Goal: Check status

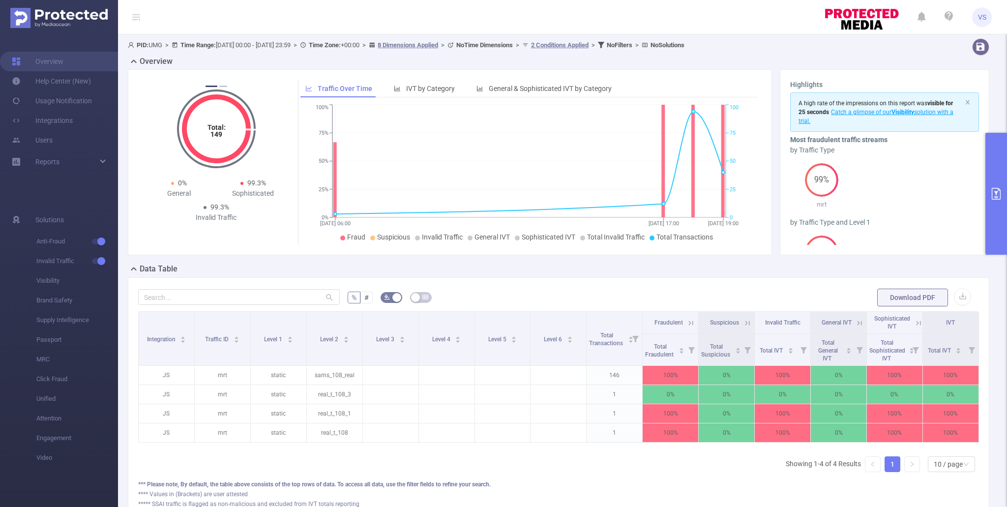
click at [993, 203] on button "primary" at bounding box center [996, 194] width 22 height 122
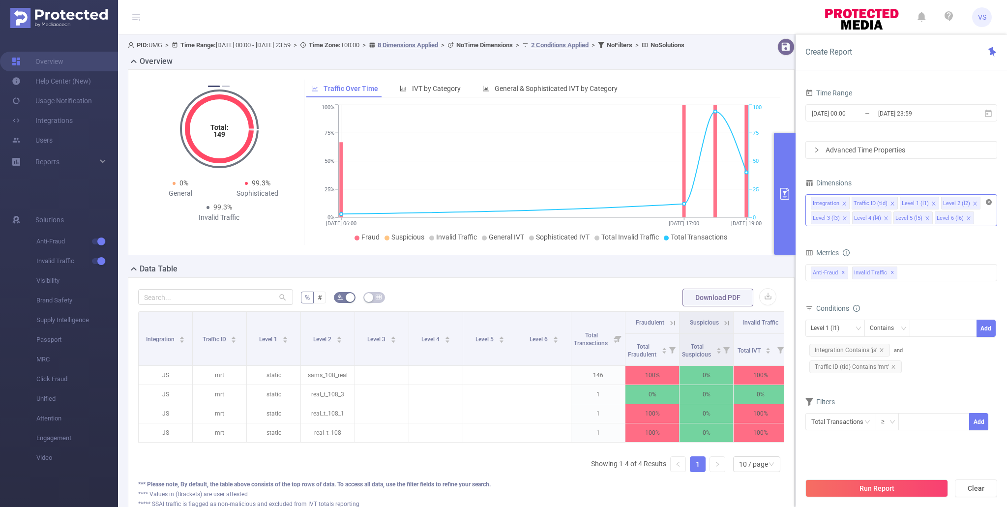
click at [988, 200] on icon "icon: close-circle" at bounding box center [989, 202] width 6 height 6
click at [919, 118] on input "[DATE] 23:59" at bounding box center [917, 113] width 80 height 13
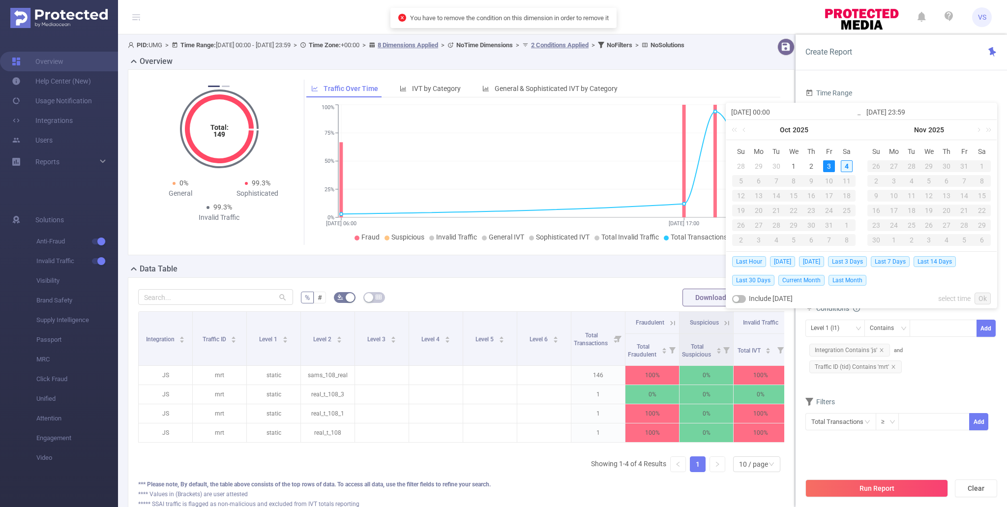
click at [845, 164] on div "4" at bounding box center [847, 166] width 12 height 12
click at [831, 170] on div "3" at bounding box center [829, 166] width 12 height 12
type input "[DATE] 23:59"
click at [988, 298] on link "Ok" at bounding box center [982, 299] width 16 height 12
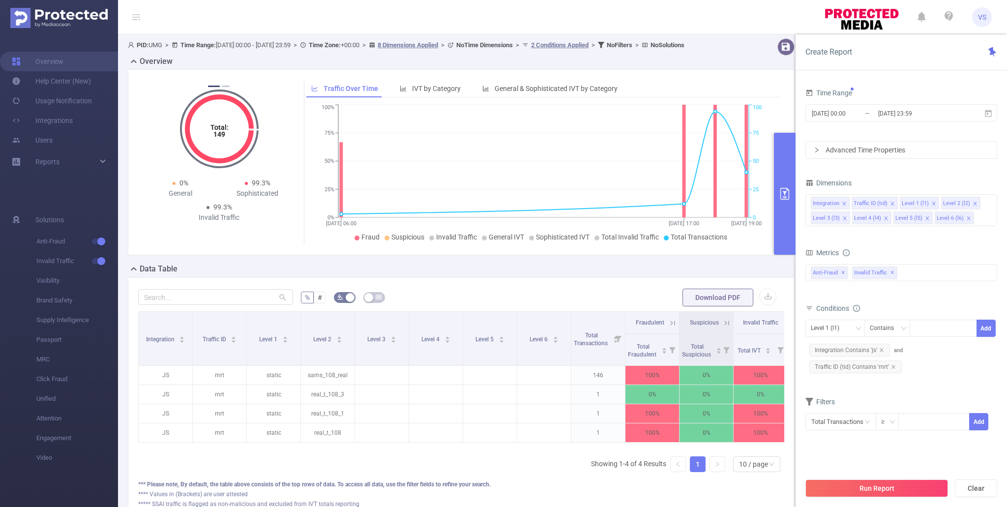
click at [866, 502] on div "Run Report Clear" at bounding box center [901, 488] width 211 height 37
click at [866, 489] on button "Run Report" at bounding box center [876, 488] width 143 height 18
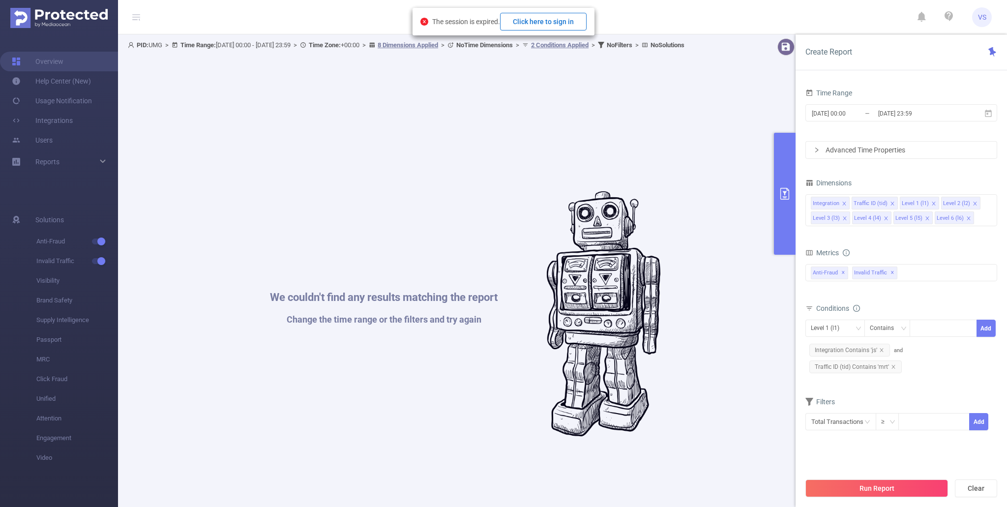
click at [564, 19] on button "Click here to sign in" at bounding box center [543, 22] width 87 height 18
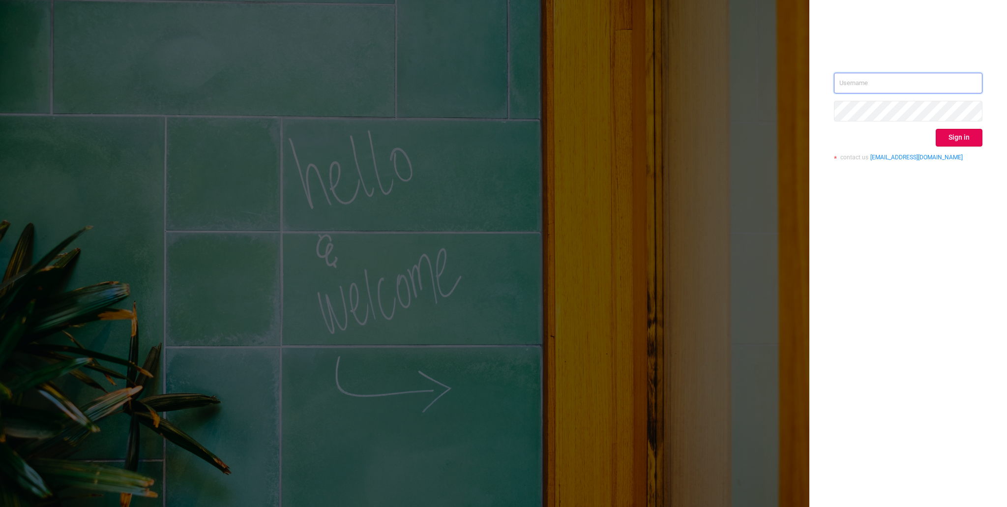
type input "[EMAIL_ADDRESS][DOMAIN_NAME]"
click at [950, 127] on div "[EMAIL_ADDRESS][DOMAIN_NAME] Sign in contact us [EMAIL_ADDRESS][DOMAIN_NAME]" at bounding box center [908, 120] width 148 height 95
click at [949, 127] on div "vladilen.sitnikov@umg.team Sign in contact us info@protected.media" at bounding box center [908, 120] width 148 height 95
click at [949, 138] on button "Sign in" at bounding box center [959, 138] width 47 height 18
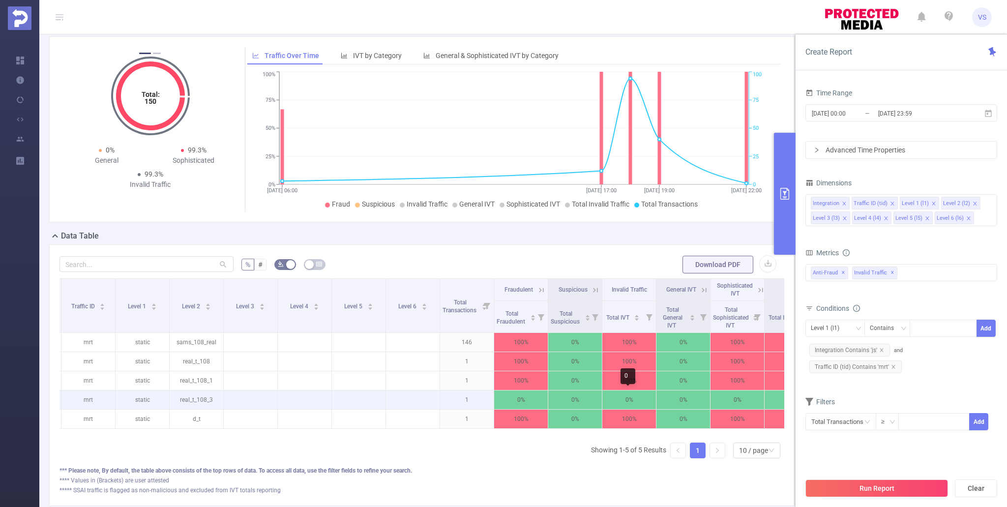
scroll to position [0, 89]
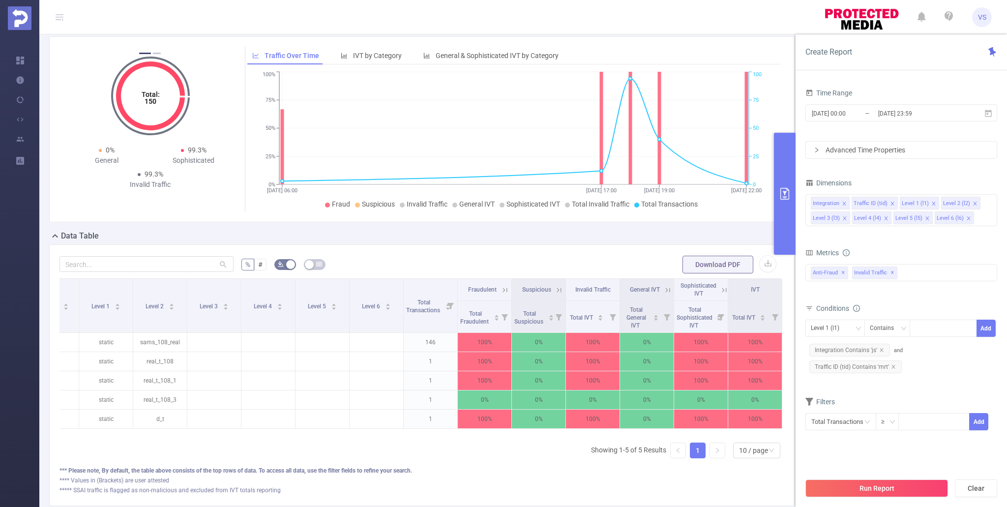
click at [722, 285] on icon at bounding box center [723, 290] width 12 height 10
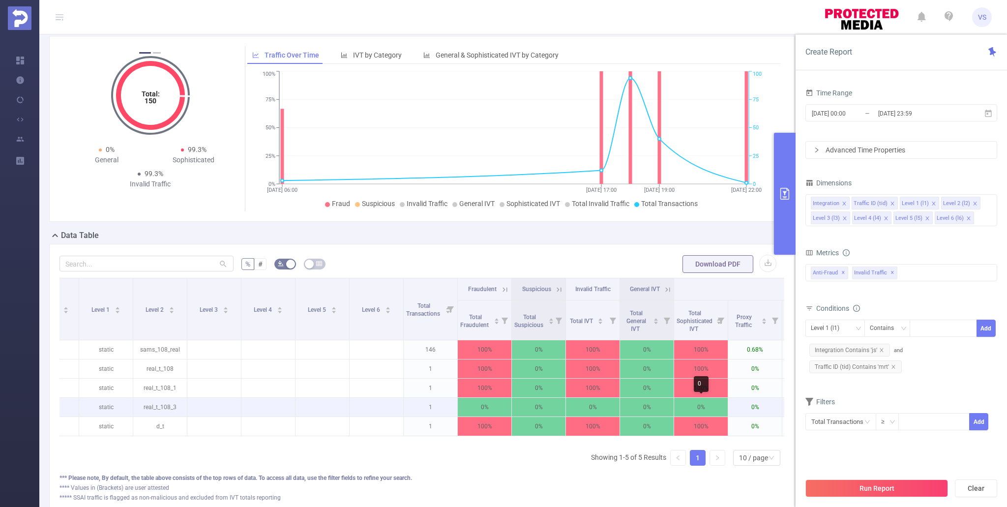
scroll to position [34, 0]
click at [580, 460] on div "Integration Traffic ID Level 1 Level 2 Level 3 Level 4 Level 5 Level 6 Total Tr…" at bounding box center [421, 375] width 725 height 196
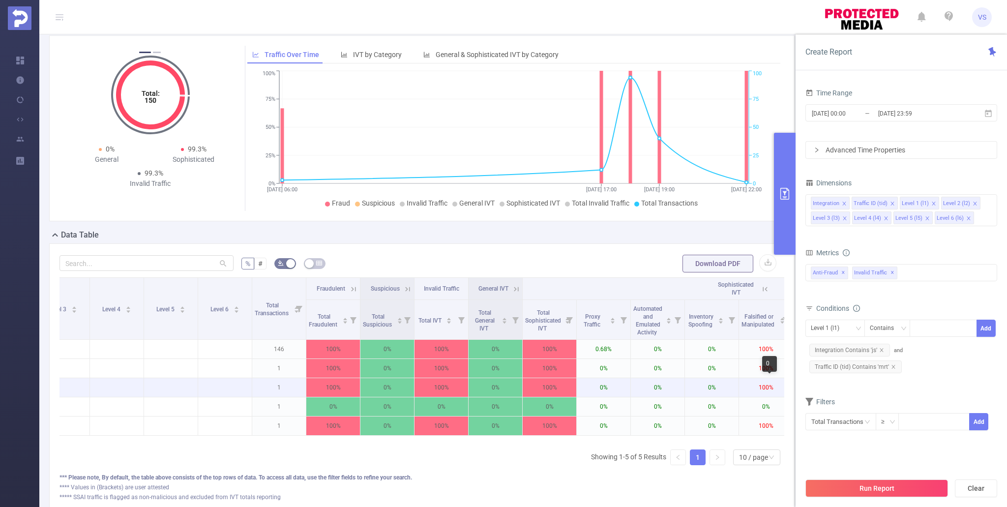
scroll to position [0, 0]
